Goal: Information Seeking & Learning: Learn about a topic

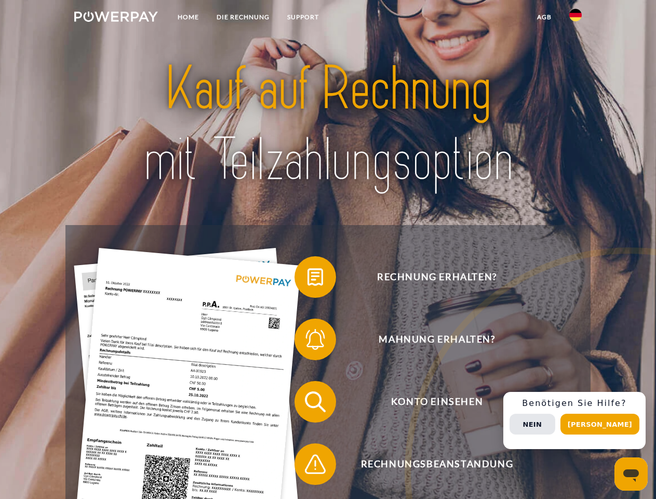
click at [116, 18] on img at bounding box center [116, 16] width 84 height 10
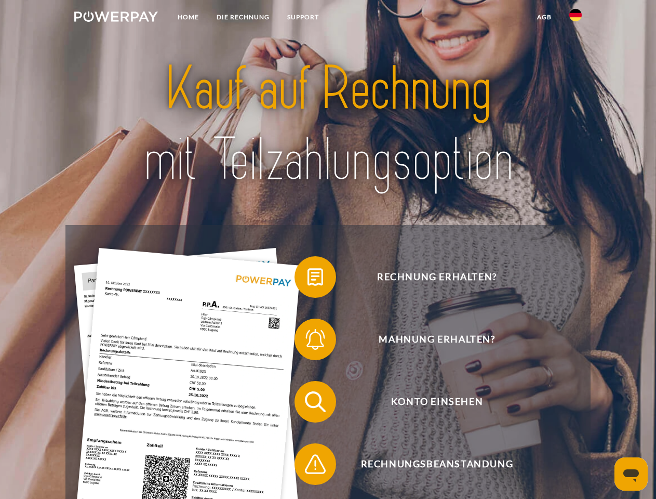
click at [576, 18] on img at bounding box center [575, 15] width 12 height 12
click at [544, 17] on link "agb" at bounding box center [544, 17] width 32 height 19
click at [308, 279] on span at bounding box center [300, 277] width 52 height 52
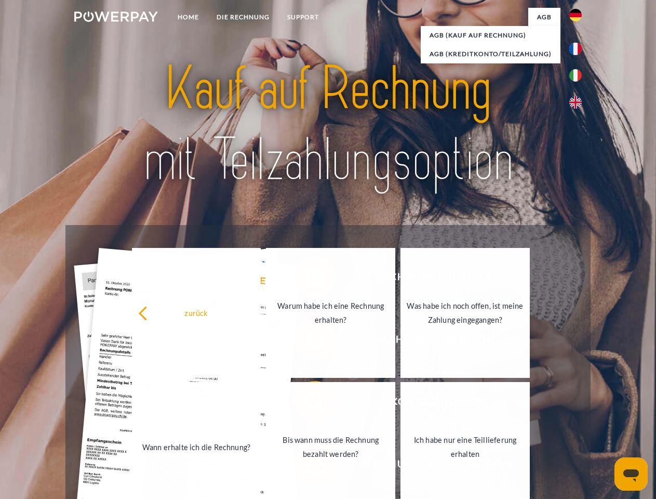
click at [308, 341] on div "Rechnung erhalten? Mahnung erhalten? Konto einsehen" at bounding box center [327, 433] width 525 height 416
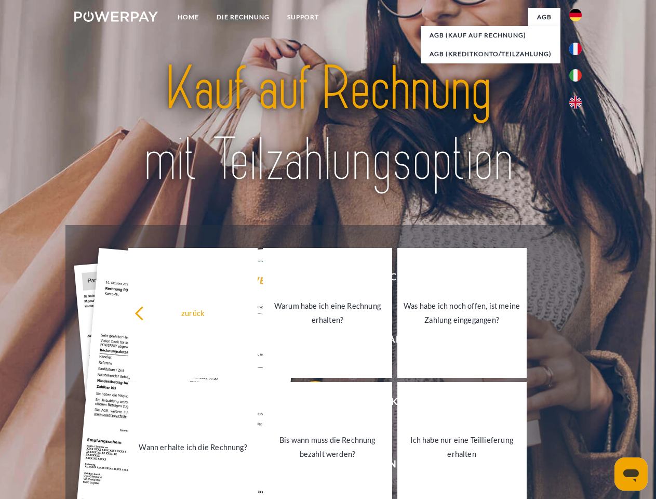
click at [308, 404] on link "Bis wann muss die Rechnung bezahlt werden?" at bounding box center [327, 447] width 129 height 130
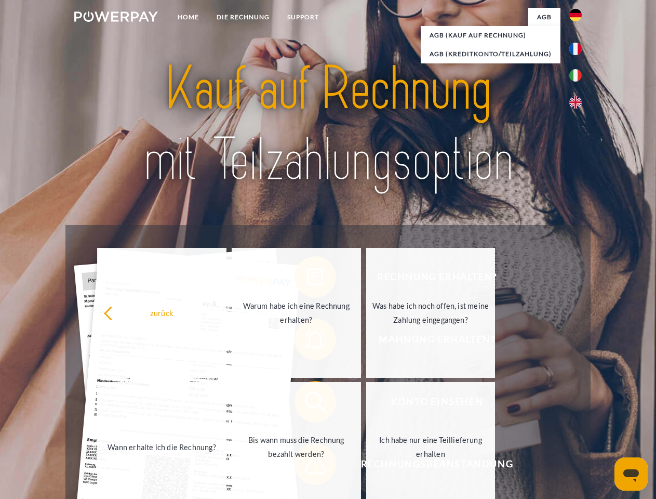
click at [308, 466] on span at bounding box center [300, 464] width 52 height 52
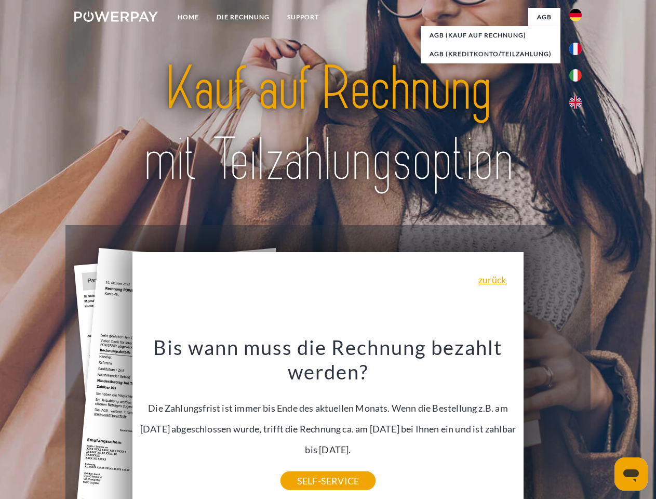
click at [578, 420] on div "Rechnung erhalten? Mahnung erhalten? Konto einsehen" at bounding box center [327, 433] width 525 height 416
click at [553, 422] on span "Konto einsehen" at bounding box center [437, 402] width 255 height 42
click at [604, 424] on header "Home DIE RECHNUNG SUPPORT" at bounding box center [328, 359] width 656 height 718
